Goal: Find specific page/section: Find specific page/section

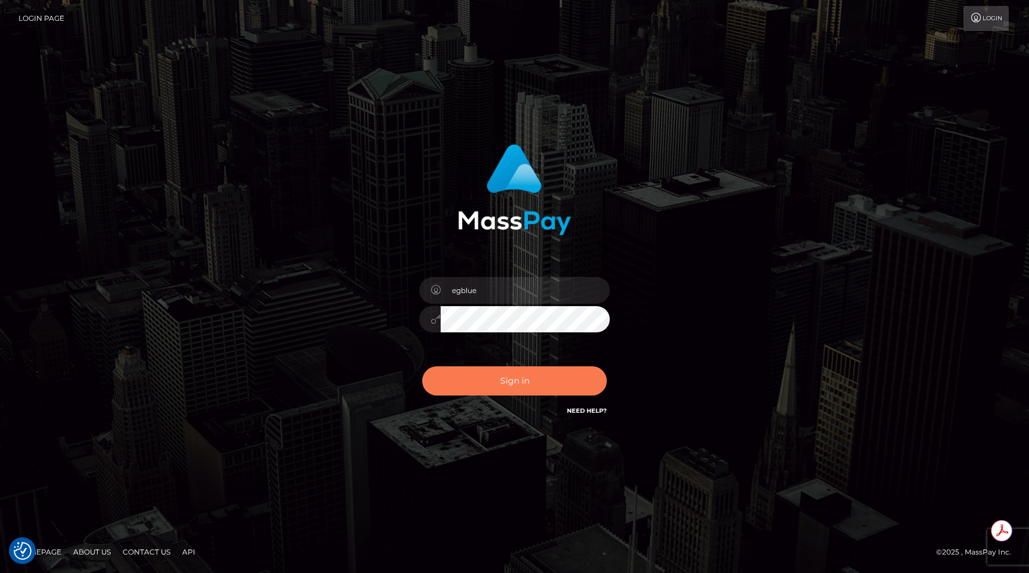
click at [524, 384] on button "Sign in" at bounding box center [514, 380] width 185 height 29
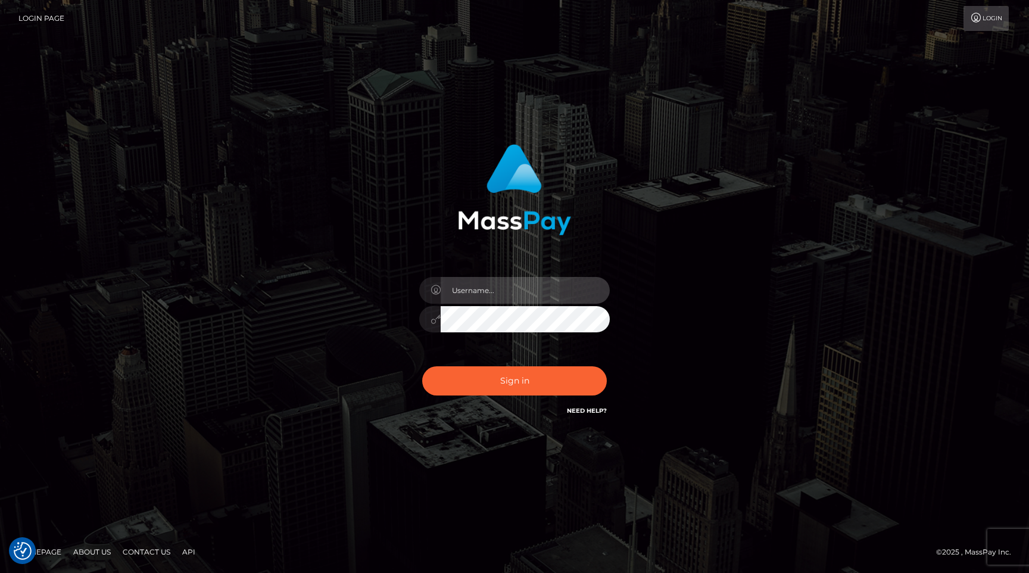
type input "egblue"
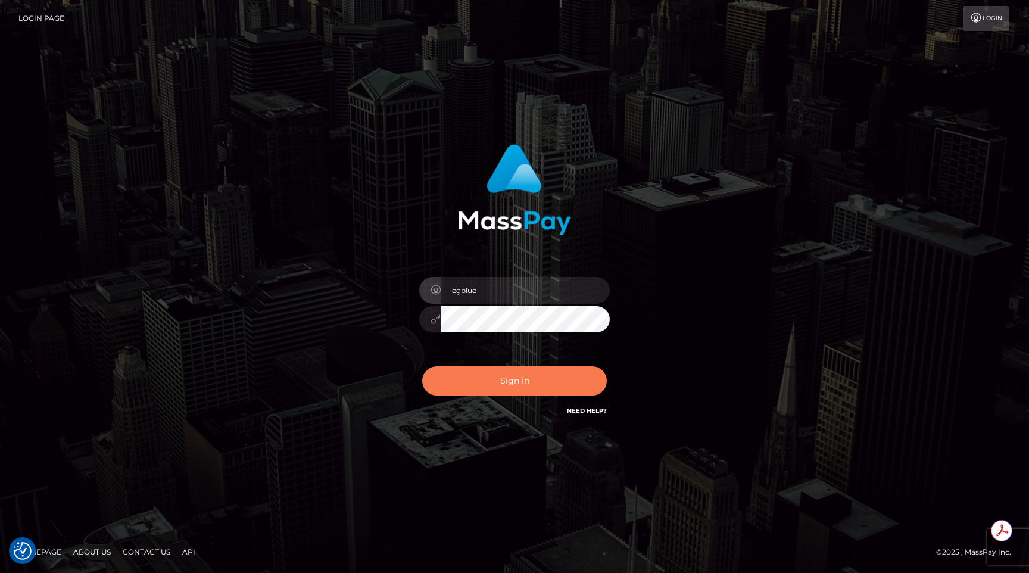
click at [524, 384] on button "Sign in" at bounding box center [514, 380] width 185 height 29
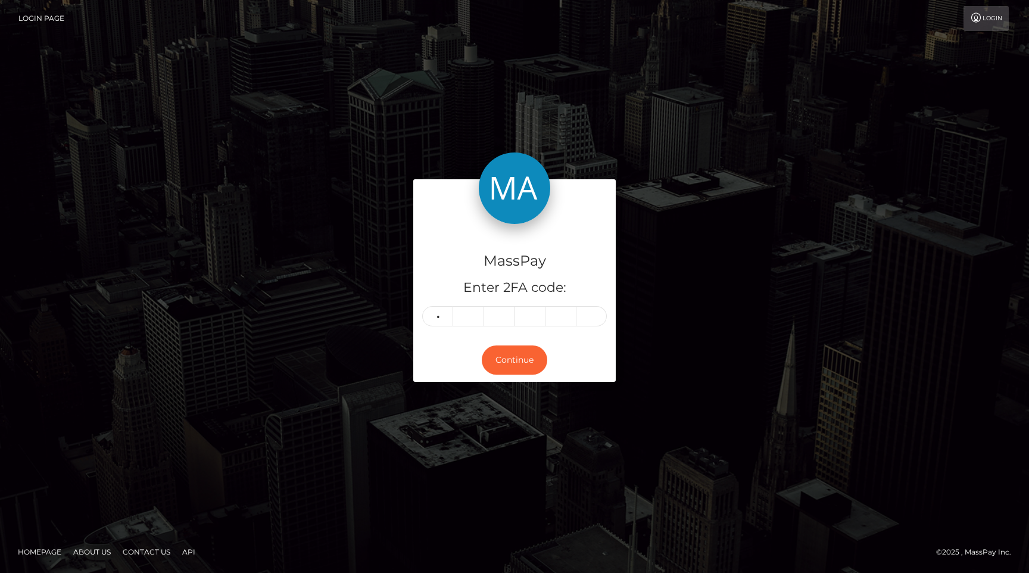
type input "7"
type input "4"
type input "1"
type input "2"
type input "5"
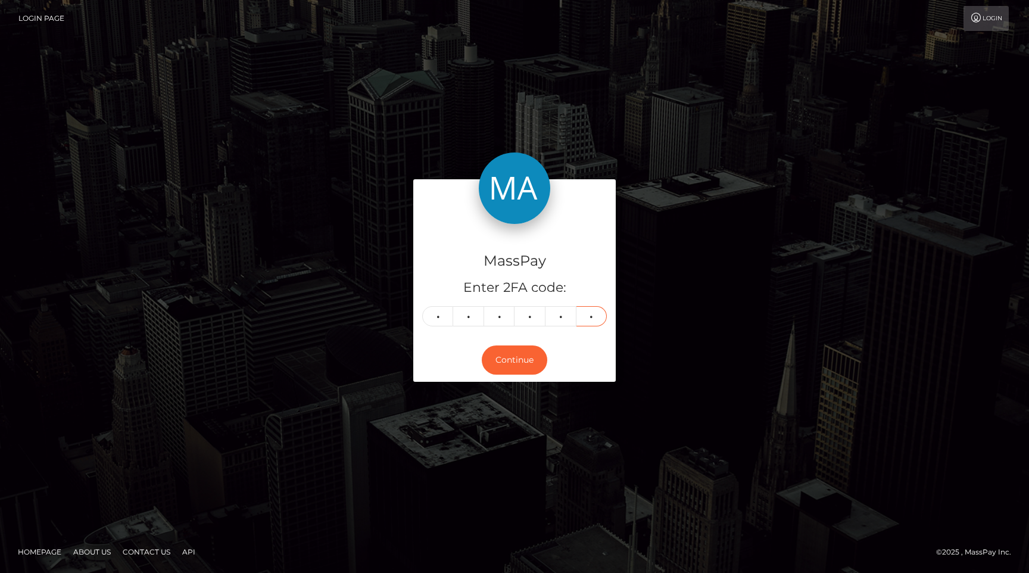
type input "3"
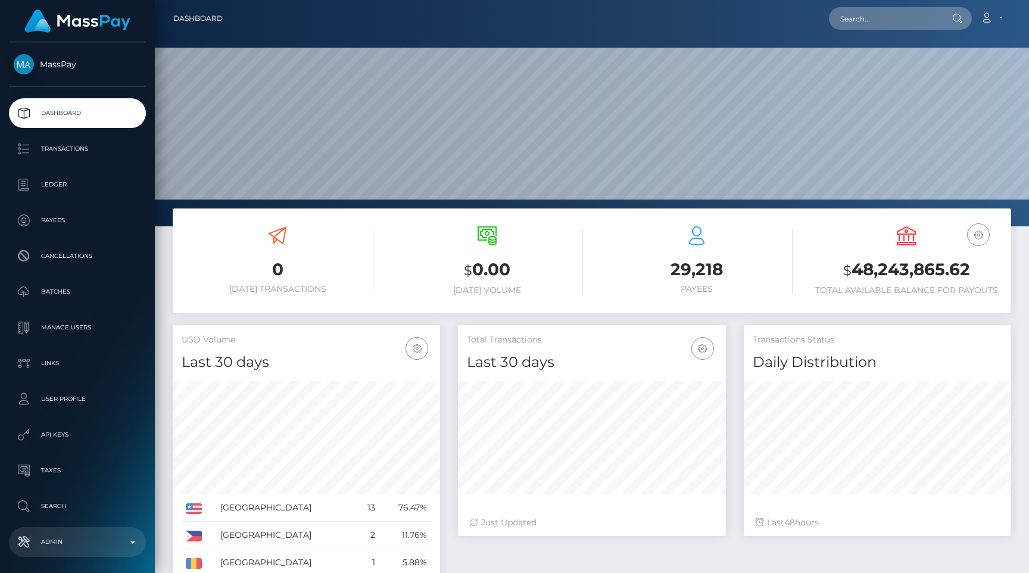
scroll to position [211, 267]
click at [895, 24] on input "text" at bounding box center [885, 18] width 112 height 23
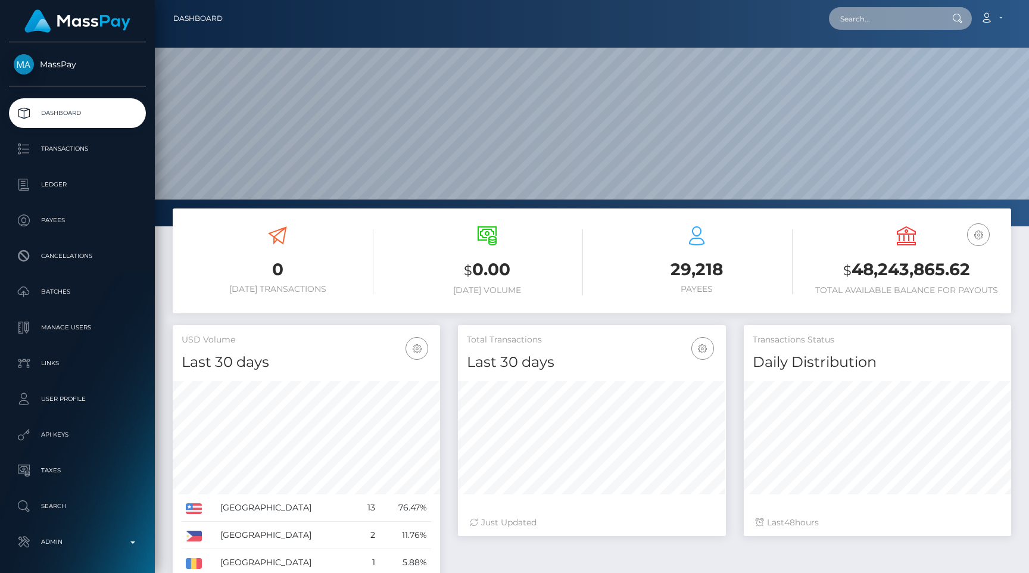
paste input "rjB1zpvDF9X7mqQcKhYkFyKpGMS2"
type input "rjB1zpvDF9X7mqQcKhYkFyKpGMS2"
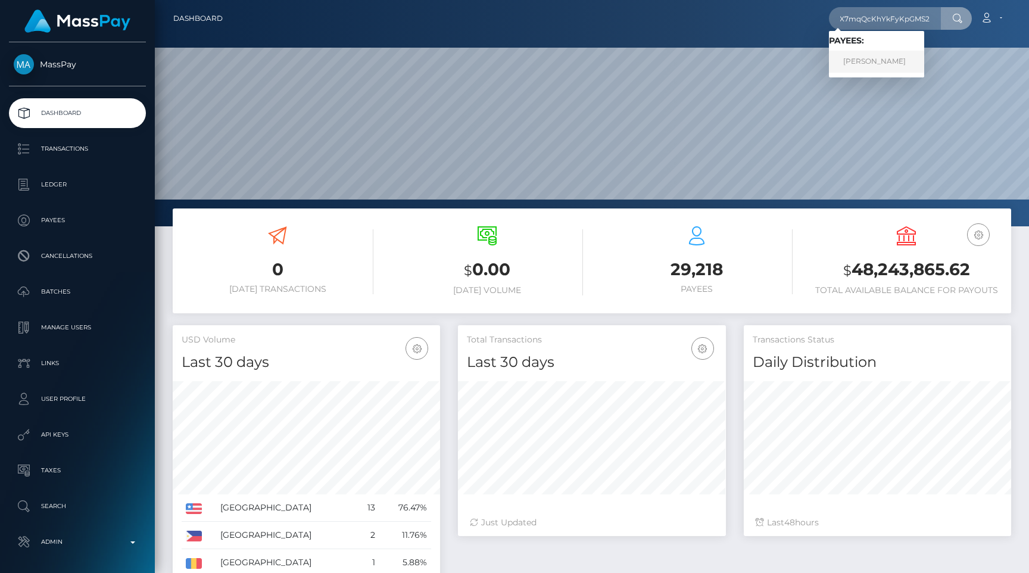
click at [875, 65] on link "Isabel Ruiz Garcia" at bounding box center [876, 62] width 95 height 22
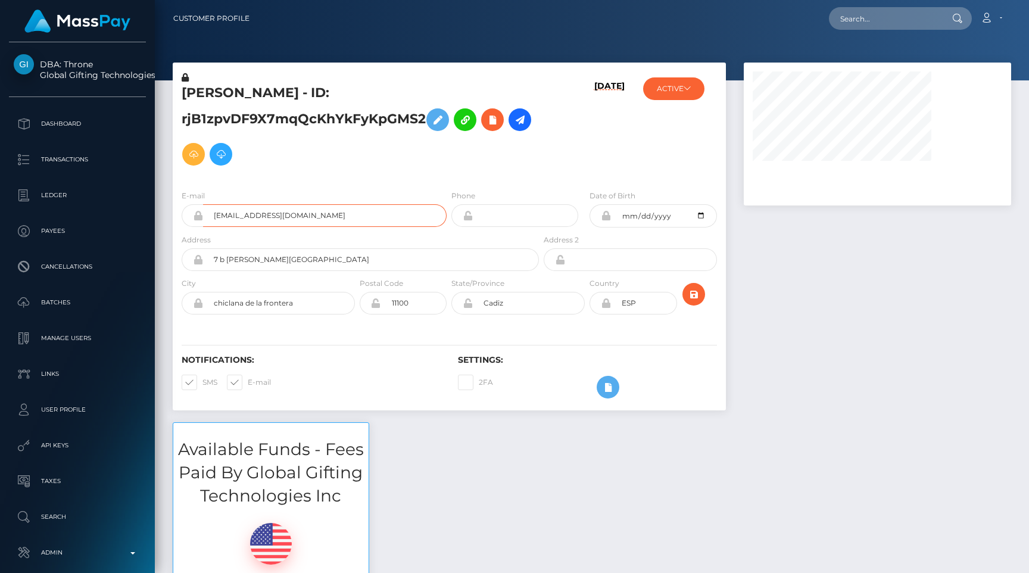
click at [366, 211] on input "[EMAIL_ADDRESS][DOMAIN_NAME]" at bounding box center [324, 215] width 243 height 23
click at [897, 17] on input "text" at bounding box center [885, 18] width 112 height 23
paste input "294946160353751040"
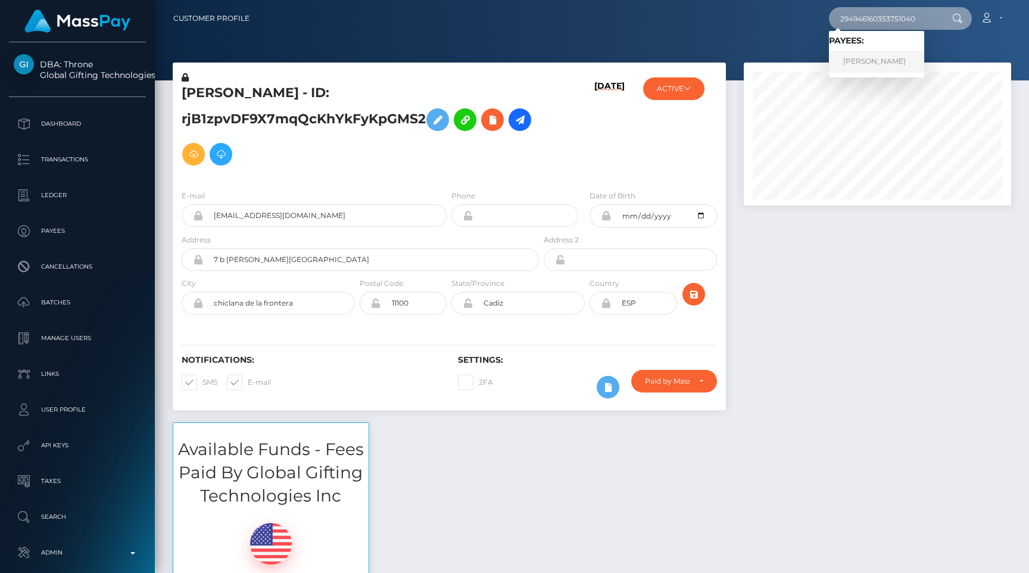
type input "294946160353751040"
click at [890, 58] on link "Olivia Muir" at bounding box center [876, 62] width 95 height 22
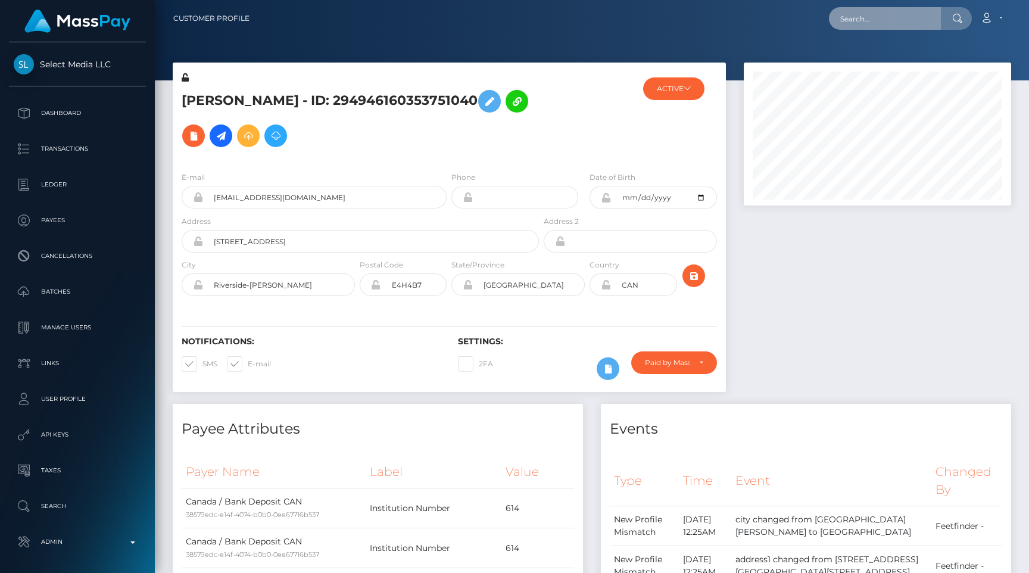
click at [879, 23] on input "text" at bounding box center [885, 18] width 112 height 23
paste input "178698923"
type input "178698923"
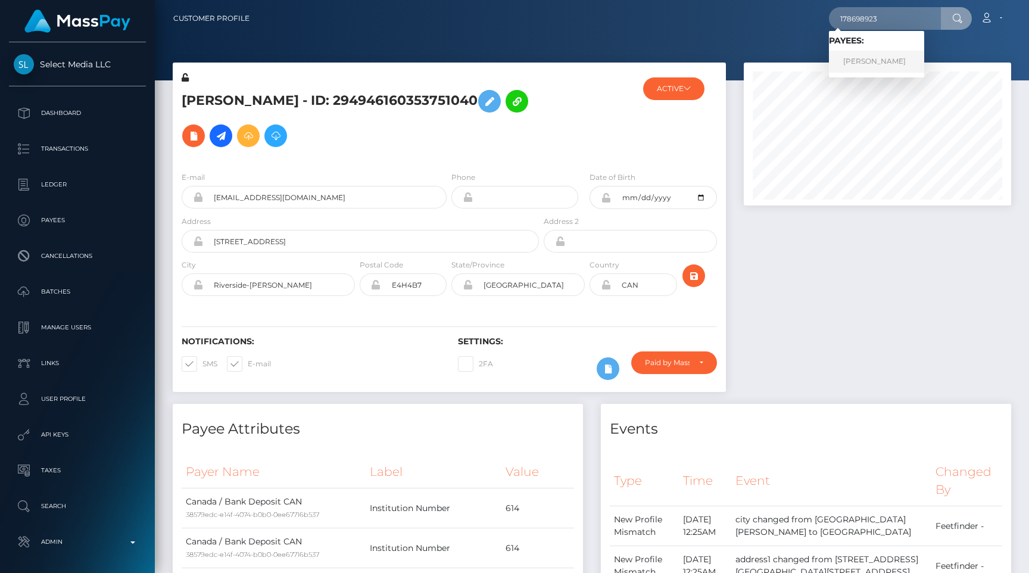
click at [899, 65] on link "MICHELLE ANNE BEAUCHAMP" at bounding box center [876, 62] width 95 height 22
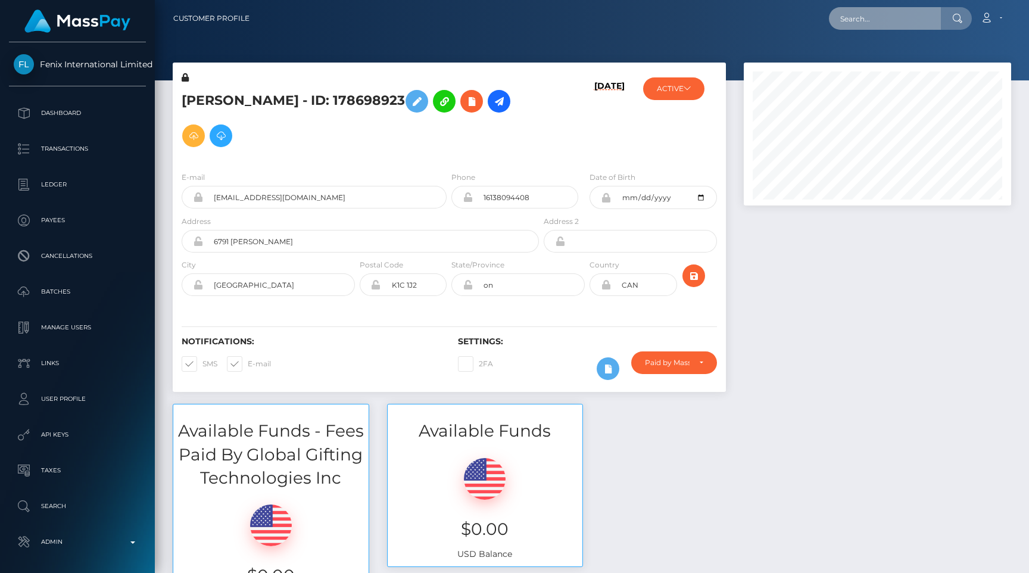
click at [868, 21] on input "text" at bounding box center [885, 18] width 112 height 23
paste input "RobertTowles"
type input "RobertTowles"
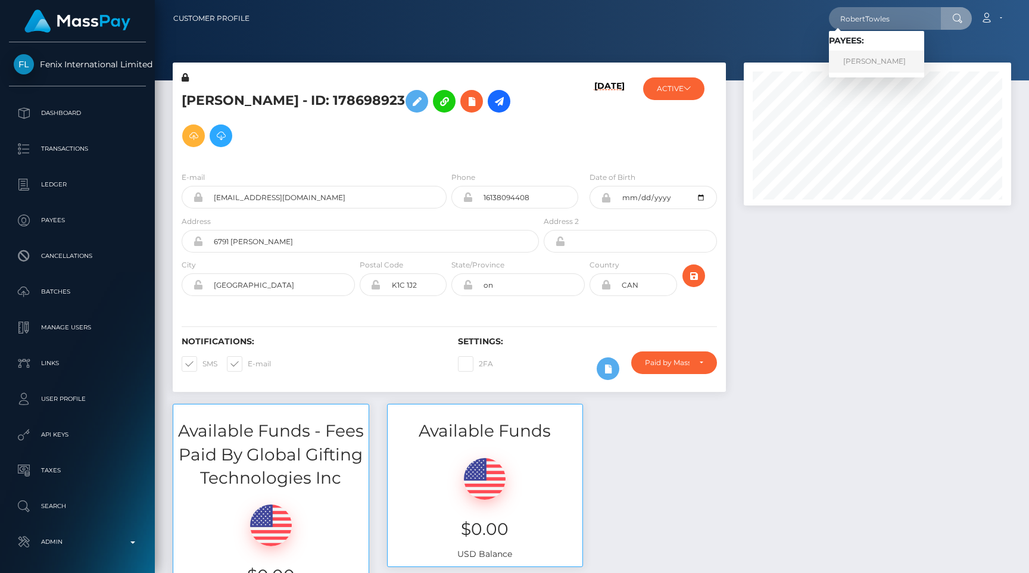
click at [888, 51] on link "Robert Thomas Towles" at bounding box center [876, 62] width 95 height 22
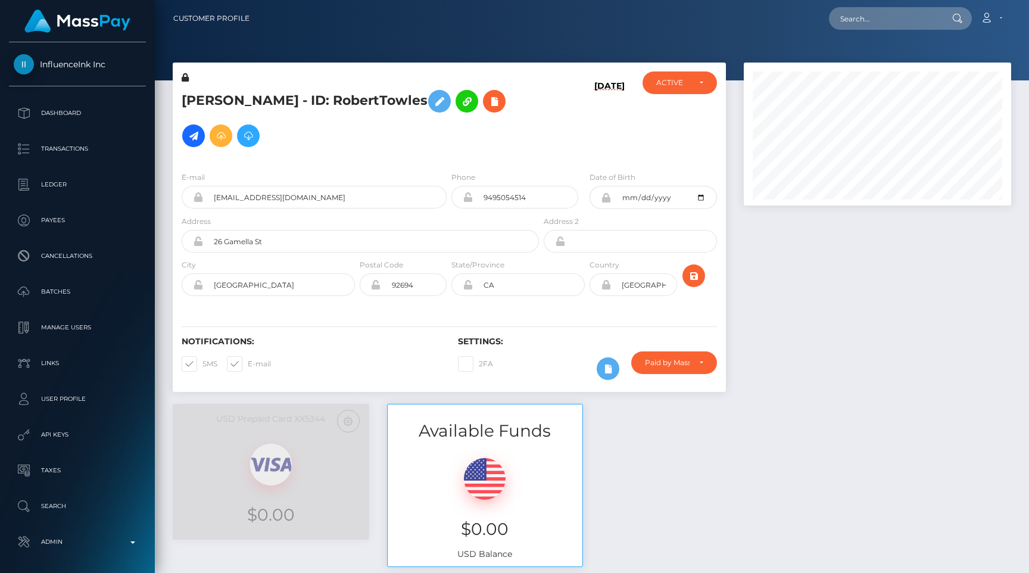
scroll to position [143, 267]
click at [327, 192] on input "[EMAIL_ADDRESS][DOMAIN_NAME]" at bounding box center [324, 197] width 243 height 23
click at [369, 157] on div "[PERSON_NAME] - ID: RobertTowles" at bounding box center [357, 116] width 369 height 90
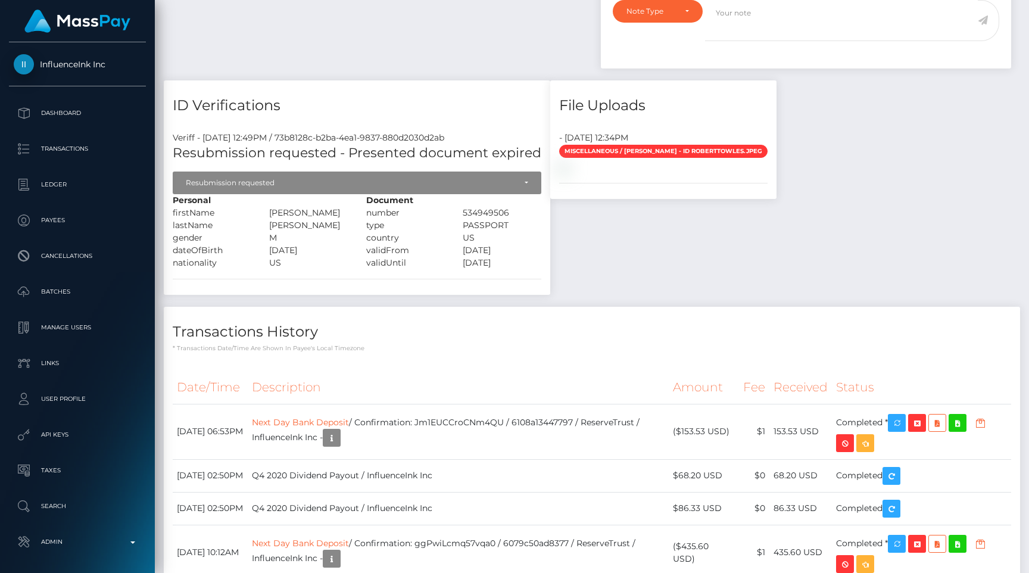
scroll to position [0, 0]
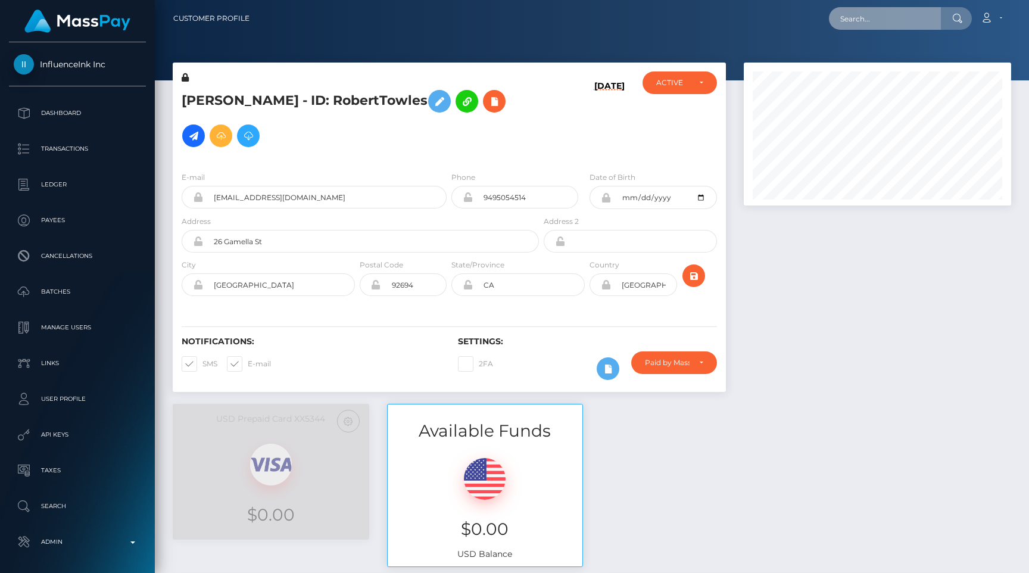
click at [895, 14] on input "text" at bounding box center [885, 18] width 112 height 23
paste input "4295901"
type input "4295901"
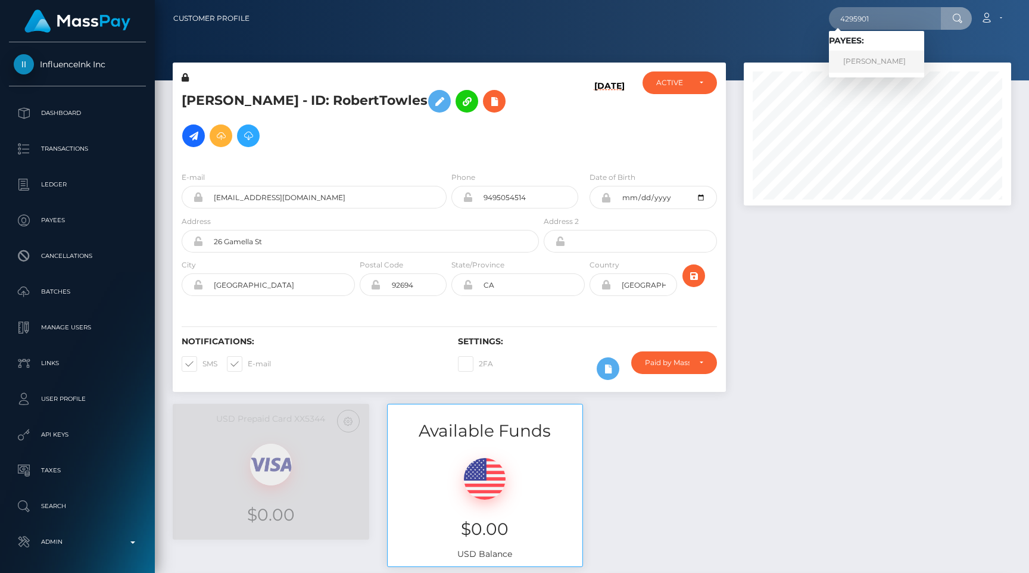
click at [887, 58] on link "玲 朱" at bounding box center [876, 62] width 95 height 22
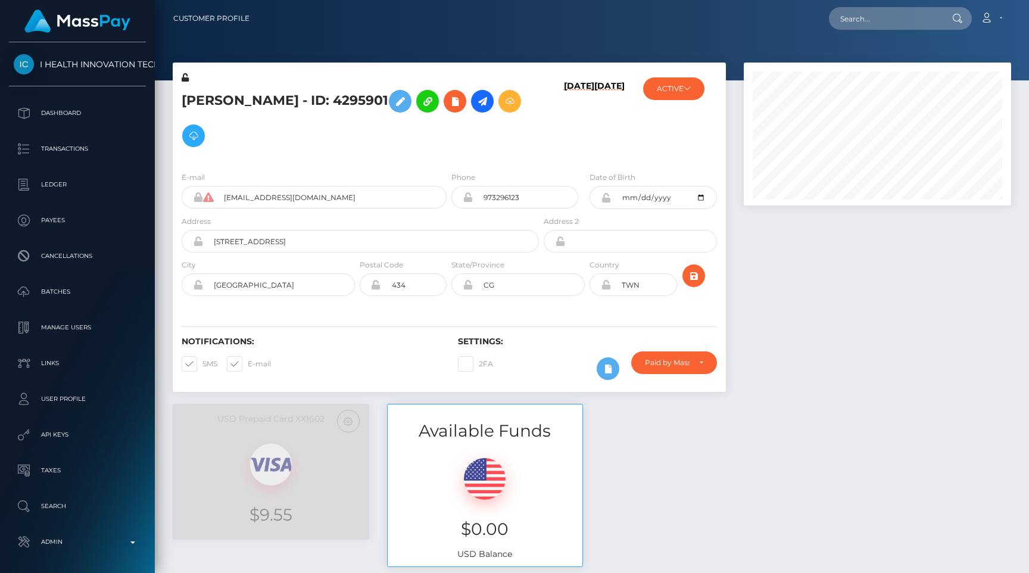
scroll to position [143, 267]
click at [336, 186] on input "cu101cu@yahoo.com.tw" at bounding box center [329, 197] width 233 height 23
click at [907, 16] on input "text" at bounding box center [885, 18] width 112 height 23
paste input "225046783078694912"
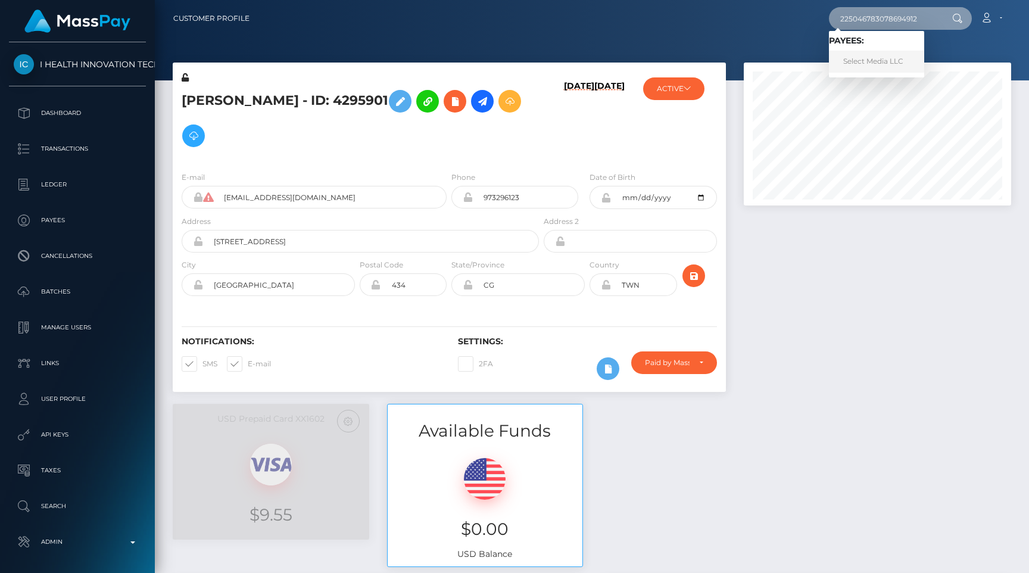
type input "225046783078694912"
click at [894, 66] on link "Select Media LLC" at bounding box center [876, 62] width 95 height 22
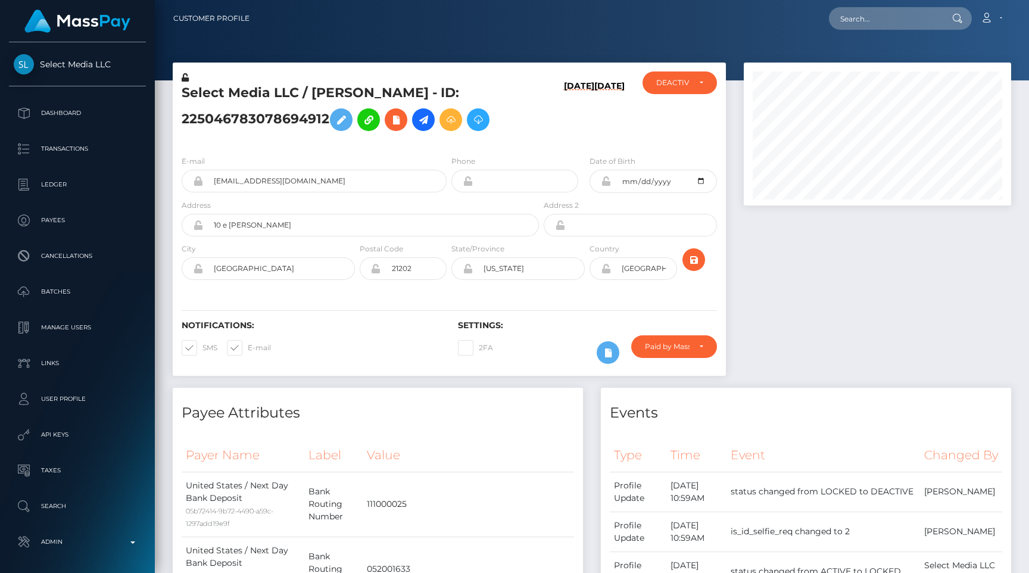
scroll to position [143, 267]
click at [374, 179] on input "merk@goselectmedia.com" at bounding box center [324, 181] width 243 height 23
click at [876, 14] on input "text" at bounding box center [885, 18] width 112 height 23
paste input "mcluck-1342628684"
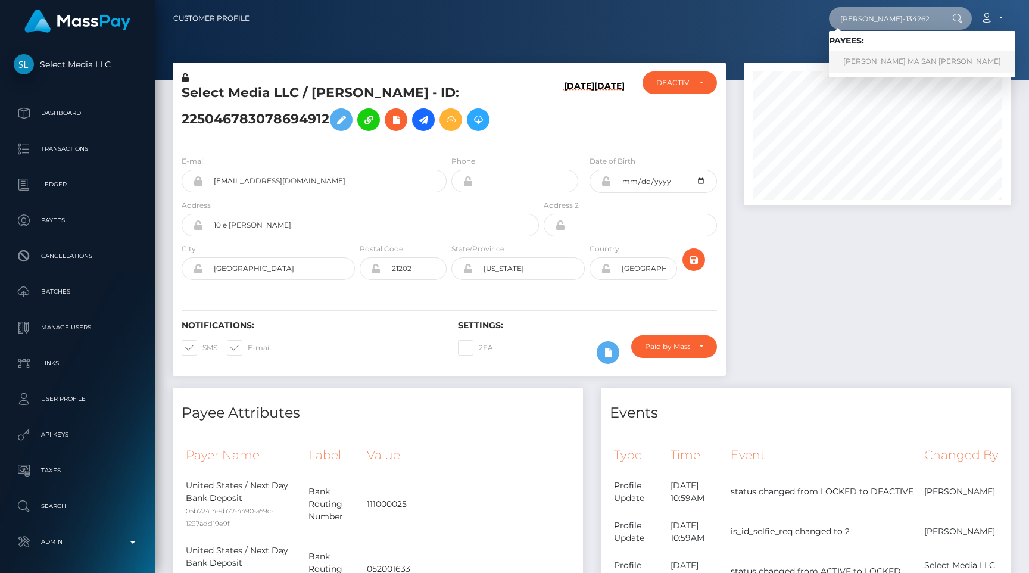
type input "mcluck-1342628684"
click at [899, 58] on link "LORENZO MA SAN PEDRO SANCHEZ" at bounding box center [922, 62] width 186 height 22
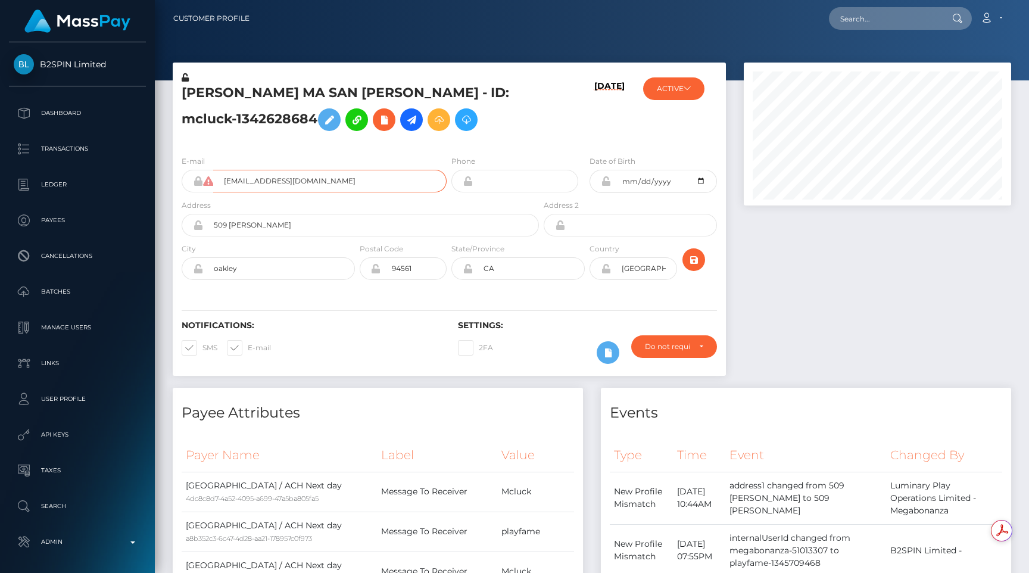
click at [323, 176] on input "[EMAIL_ADDRESS][DOMAIN_NAME]" at bounding box center [329, 181] width 233 height 23
click at [337, 186] on input "[EMAIL_ADDRESS][DOMAIN_NAME]" at bounding box center [329, 181] width 233 height 23
